Goal: Task Accomplishment & Management: Complete application form

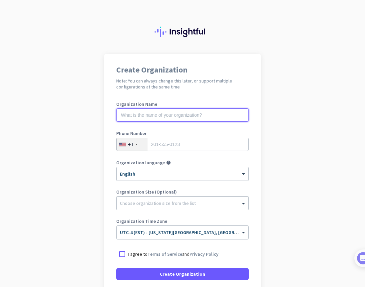
click at [195, 118] on input "text" at bounding box center [182, 115] width 133 height 13
click at [207, 89] on h2 "Note: You can always change this later, or support multiple configurations at t…" at bounding box center [182, 84] width 133 height 12
click at [204, 116] on input "text" at bounding box center [182, 115] width 133 height 13
type input "Mercor"
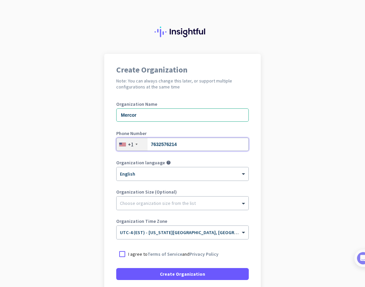
type input "7632576214"
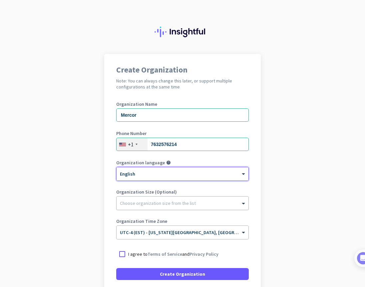
click at [166, 202] on div at bounding box center [183, 201] width 132 height 7
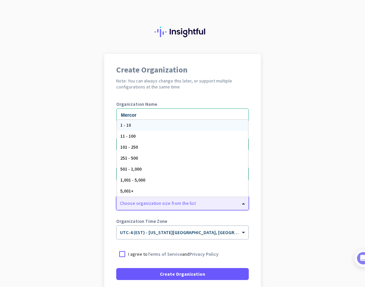
click at [166, 202] on div at bounding box center [183, 201] width 132 height 7
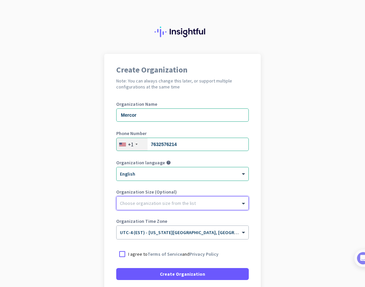
scroll to position [44, 0]
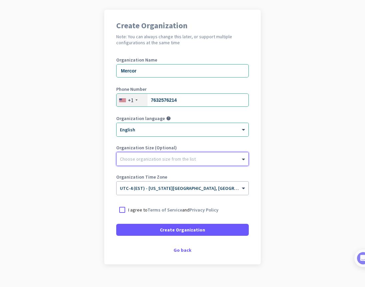
click at [167, 213] on p "I agree to Terms of Service and Privacy Policy" at bounding box center [173, 210] width 90 height 7
click at [0, 0] on input "I agree to Terms of Service and Privacy Policy" at bounding box center [0, 0] width 0 height 0
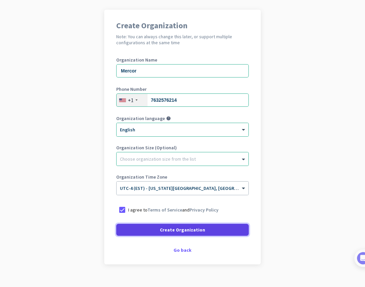
click at [176, 228] on span "Create Organization" at bounding box center [182, 230] width 45 height 7
